Goal: Task Accomplishment & Management: Complete application form

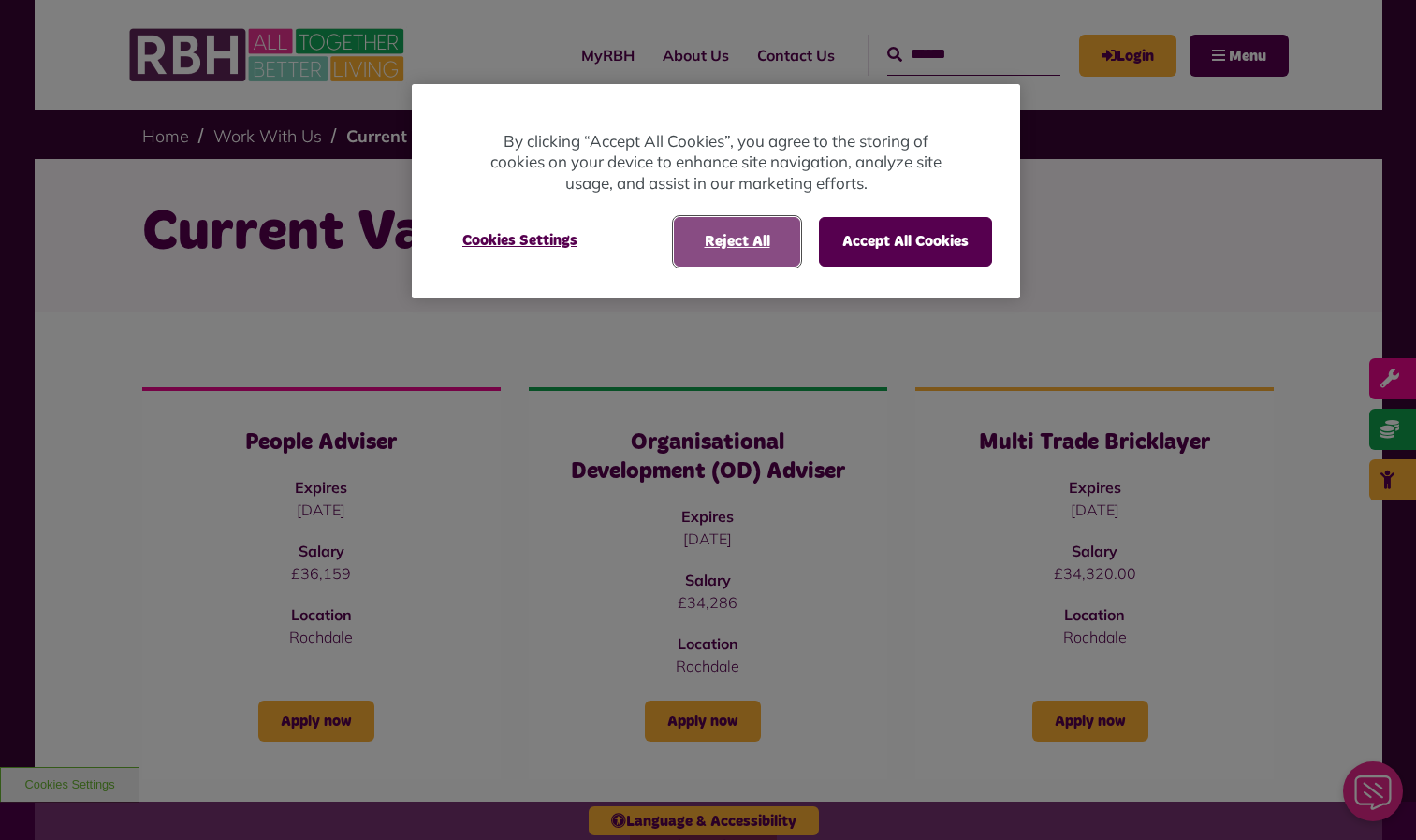
click at [786, 253] on button "Reject All" at bounding box center [737, 241] width 127 height 48
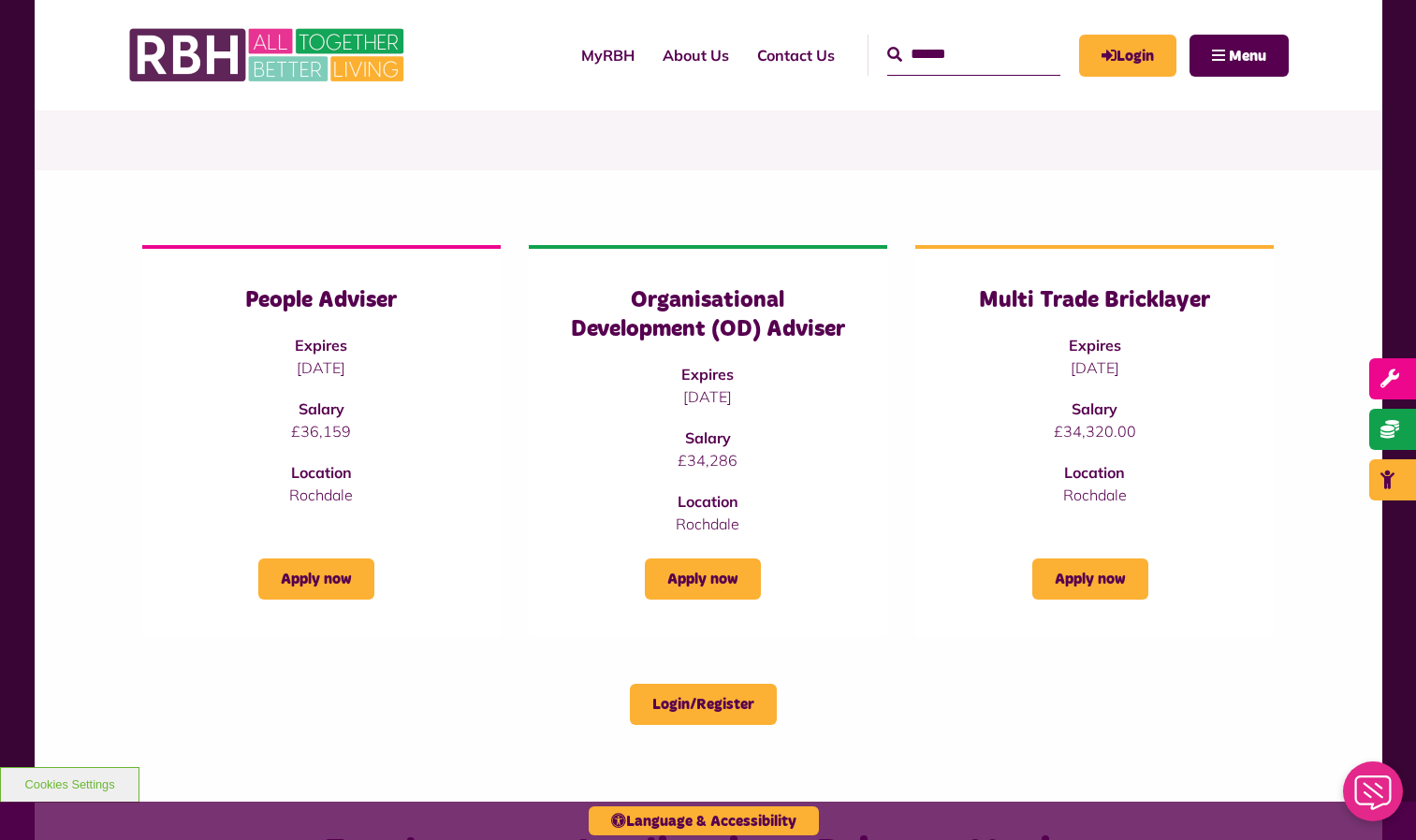
scroll to position [54, 0]
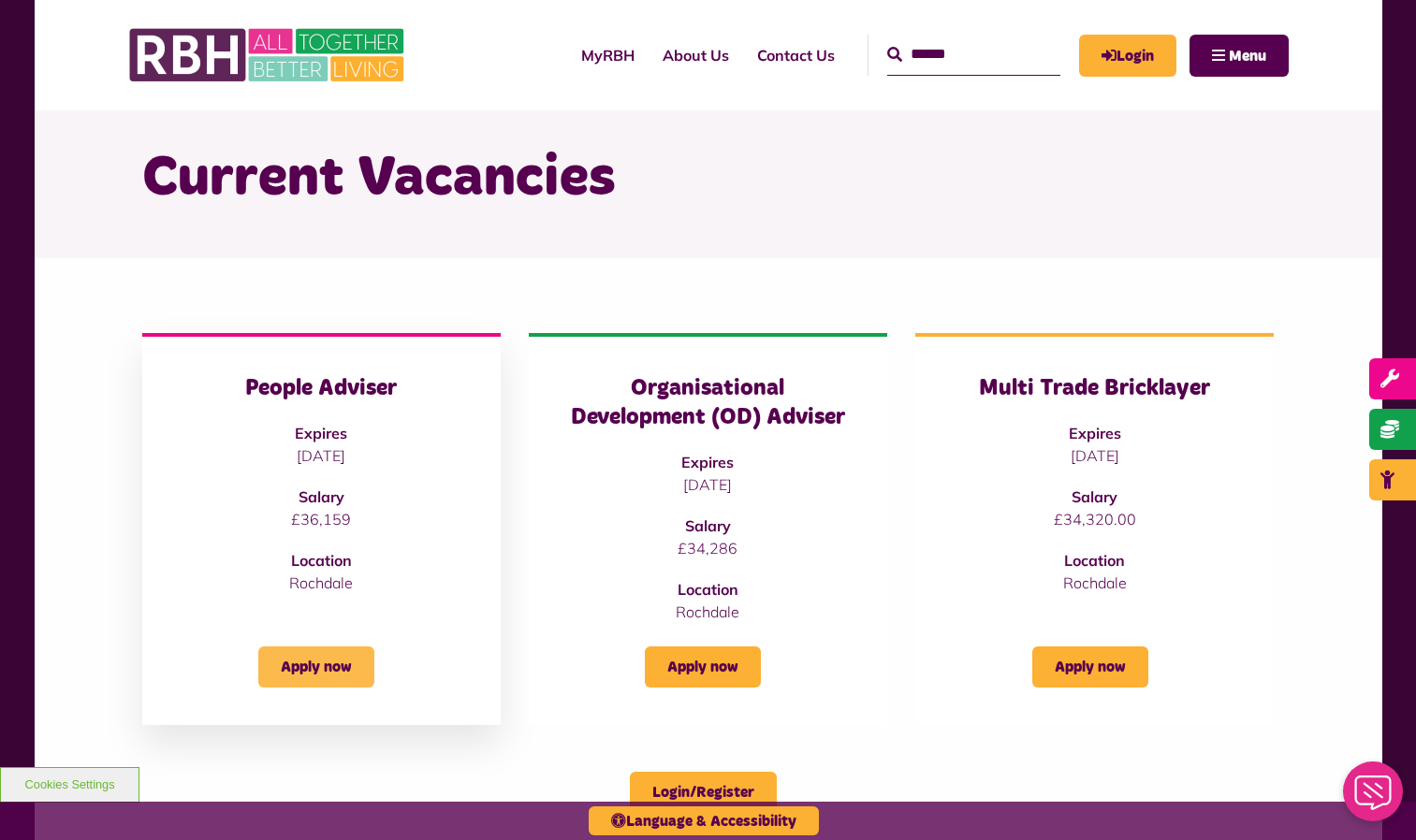
click at [341, 674] on link "Apply now" at bounding box center [316, 668] width 116 height 42
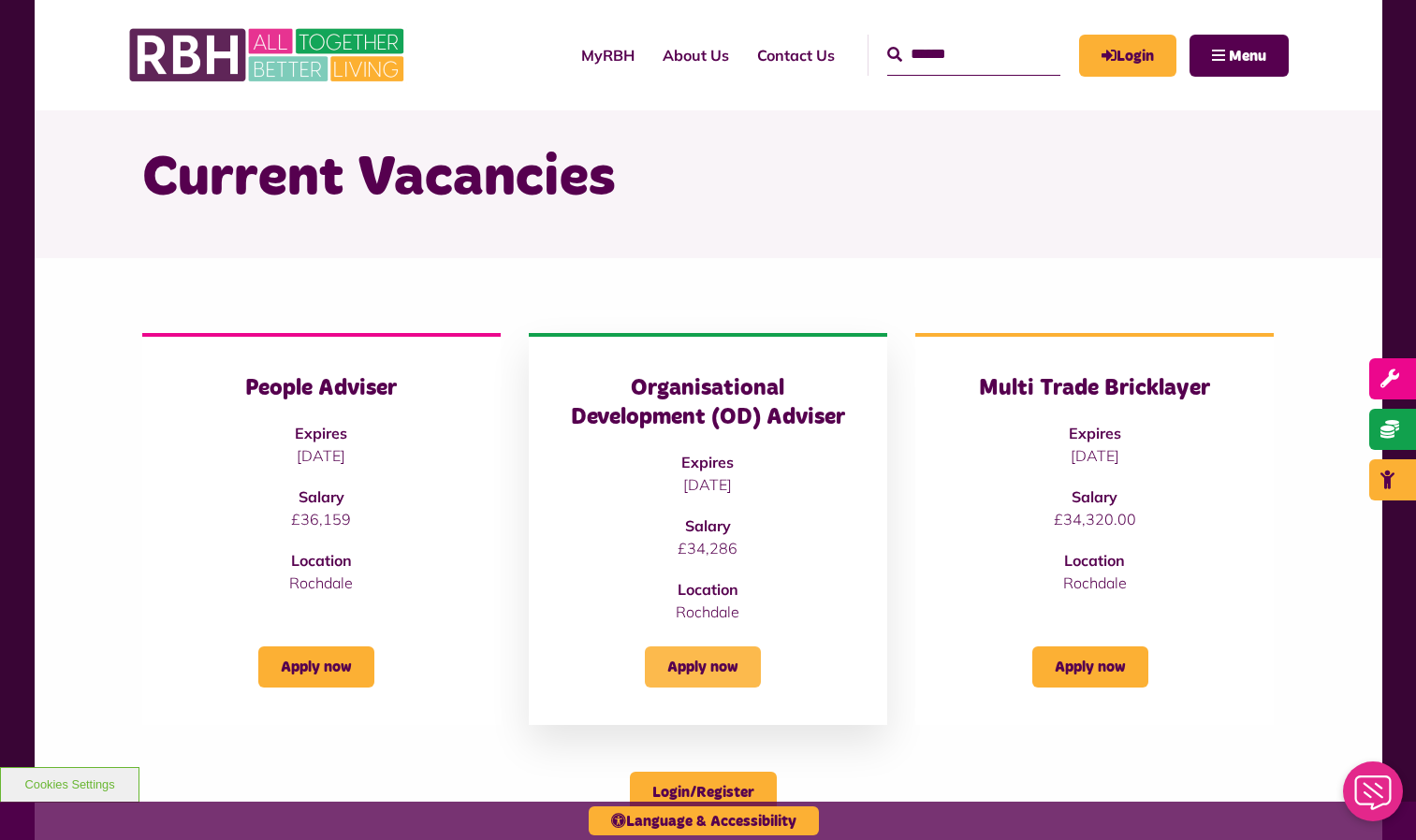
click at [713, 673] on link "Apply now" at bounding box center [703, 668] width 116 height 42
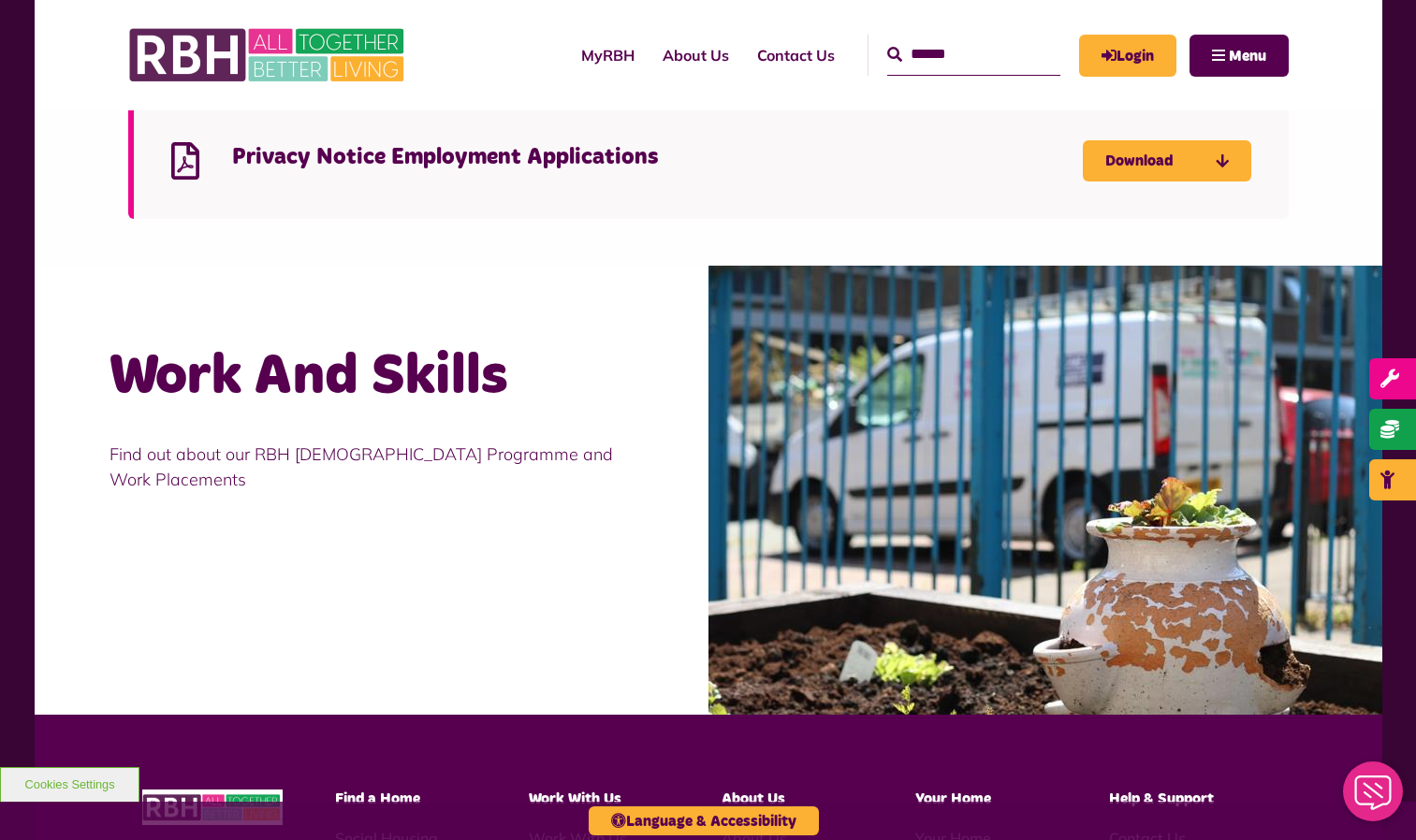
scroll to position [1061, 0]
